Goal: Transaction & Acquisition: Purchase product/service

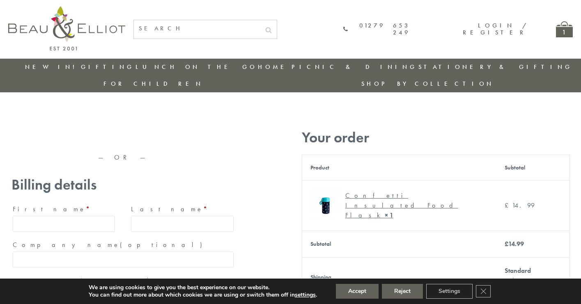
type input "[EMAIL_ADDRESS][DOMAIN_NAME]"
type input "[PERSON_NAME]"
type input "23, [GEOGRAPHIC_DATA], [GEOGRAPHIC_DATA]"
type input "[GEOGRAPHIC_DATA]"
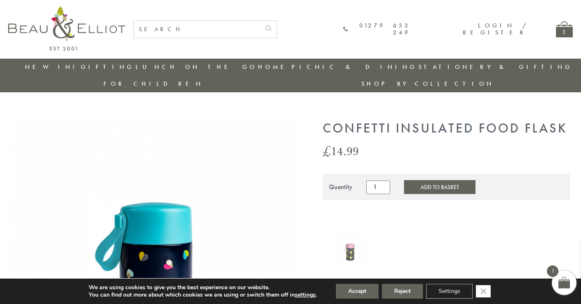
click at [484, 291] on icon "Close GDPR Cookie Banner" at bounding box center [483, 291] width 15 height 12
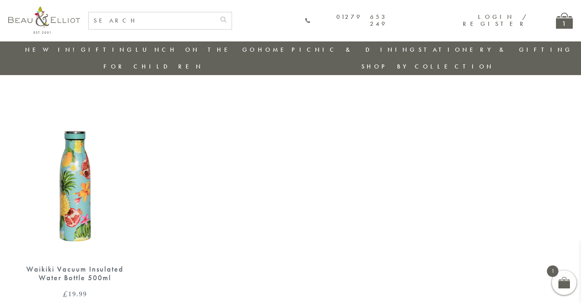
scroll to position [663, 0]
